Goal: Browse casually: Explore the website without a specific task or goal

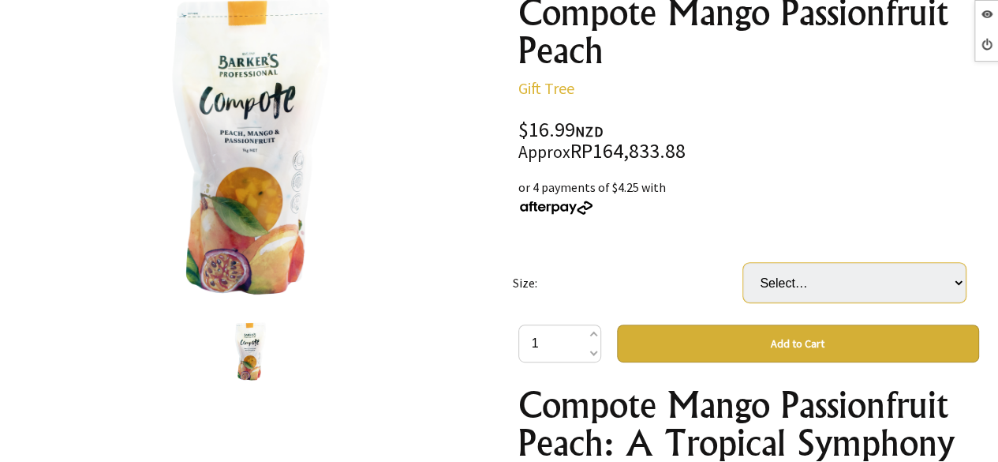
click at [811, 283] on select "Select… Pouch (1KG) Carton (6 Pouch) (+ $84.95)" at bounding box center [854, 282] width 223 height 39
